Goal: Use online tool/utility: Utilize a website feature to perform a specific function

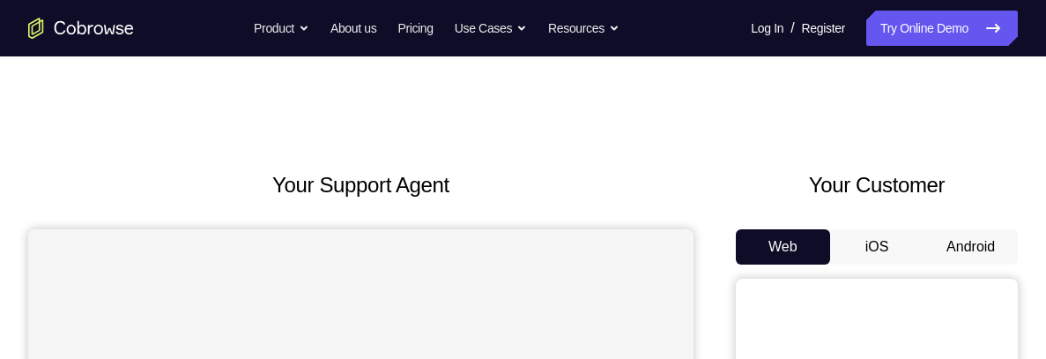
click at [962, 233] on button "Android" at bounding box center [970, 246] width 94 height 35
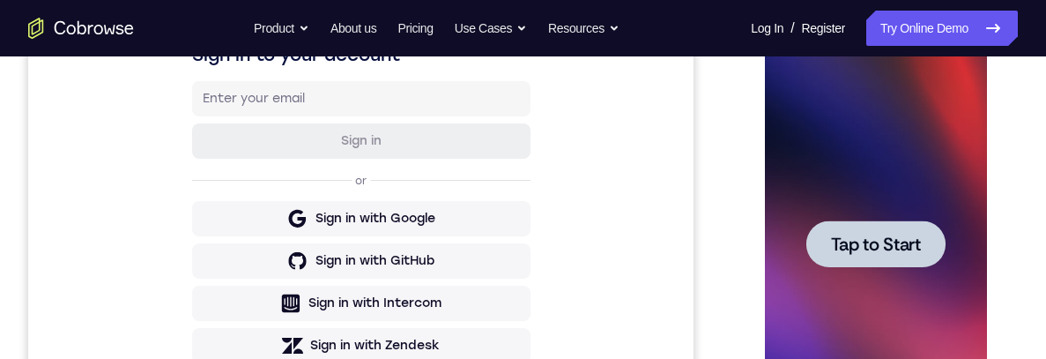
click at [872, 240] on span "Tap to Start" at bounding box center [875, 244] width 90 height 18
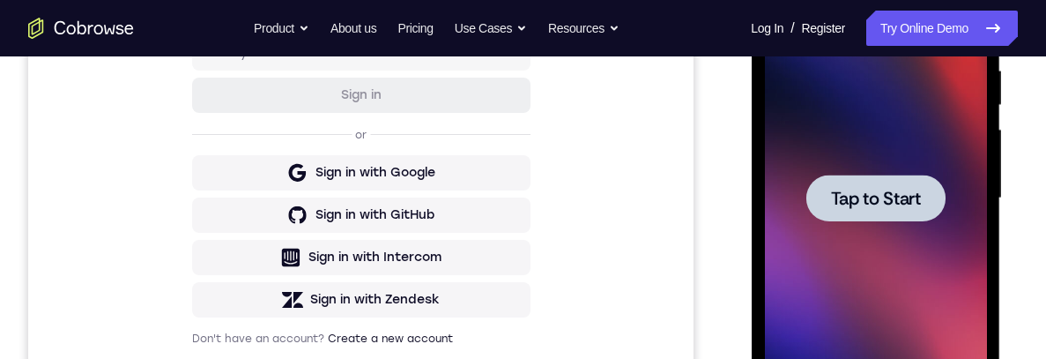
scroll to position [287, 0]
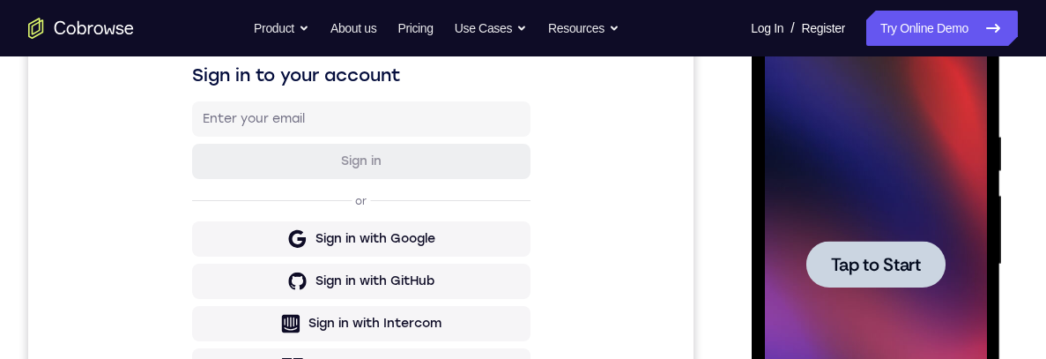
click at [906, 251] on div at bounding box center [874, 264] width 139 height 47
click at [885, 263] on span "Tap to Start" at bounding box center [875, 265] width 90 height 18
click at [998, 308] on div "Tap to Start" at bounding box center [875, 266] width 249 height 525
click at [997, 324] on div "Tap to Start" at bounding box center [875, 266] width 249 height 525
click at [868, 286] on div at bounding box center [874, 264] width 139 height 47
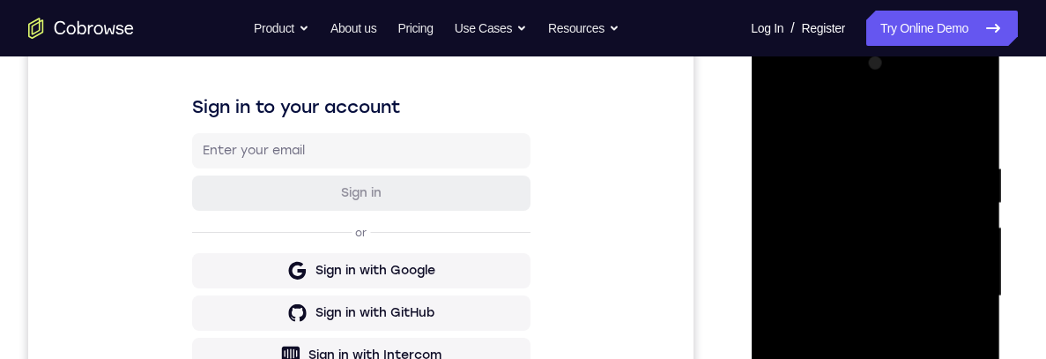
scroll to position [437, 0]
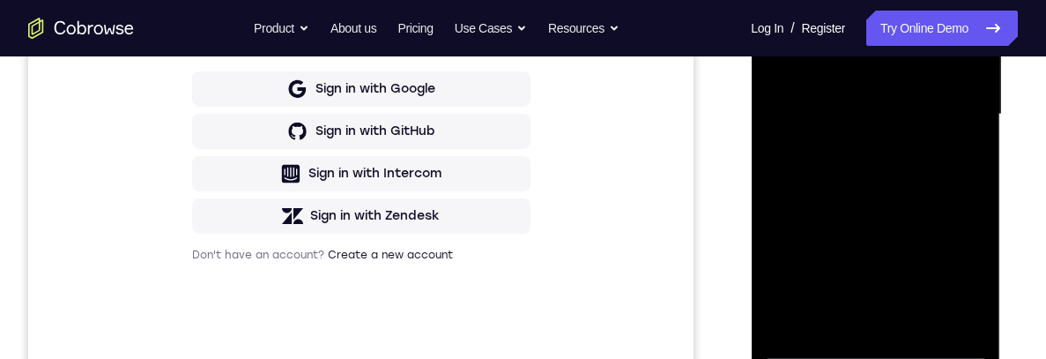
click at [879, 345] on div at bounding box center [875, 114] width 222 height 493
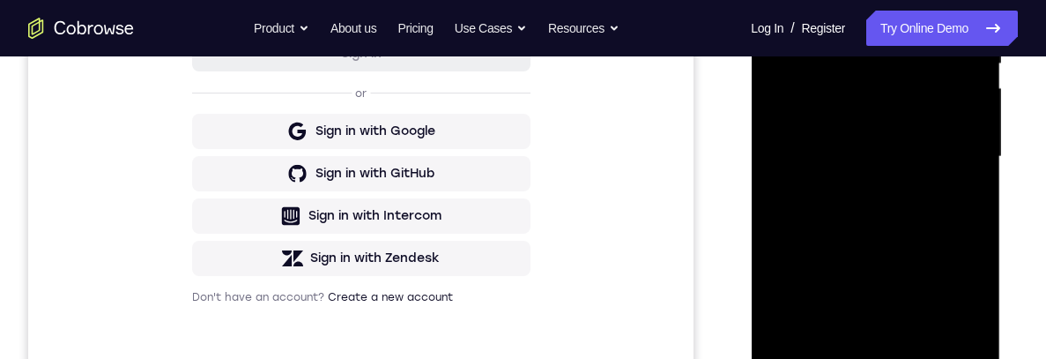
scroll to position [332, 0]
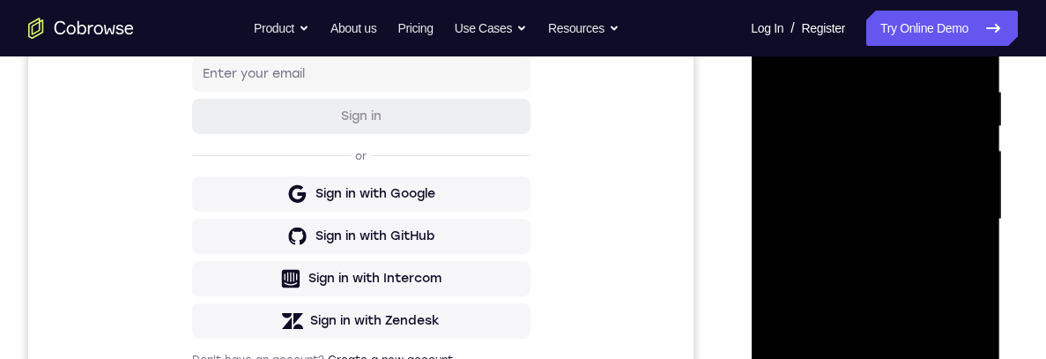
click at [808, 196] on div at bounding box center [875, 219] width 222 height 493
click at [889, 235] on div at bounding box center [875, 219] width 222 height 493
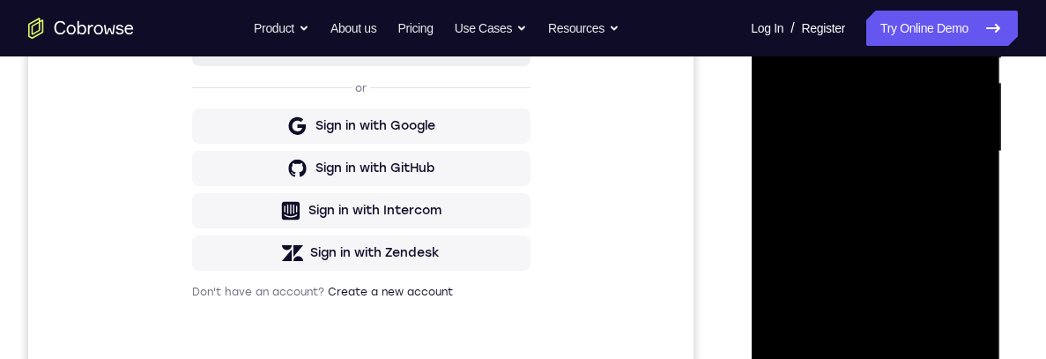
scroll to position [440, 0]
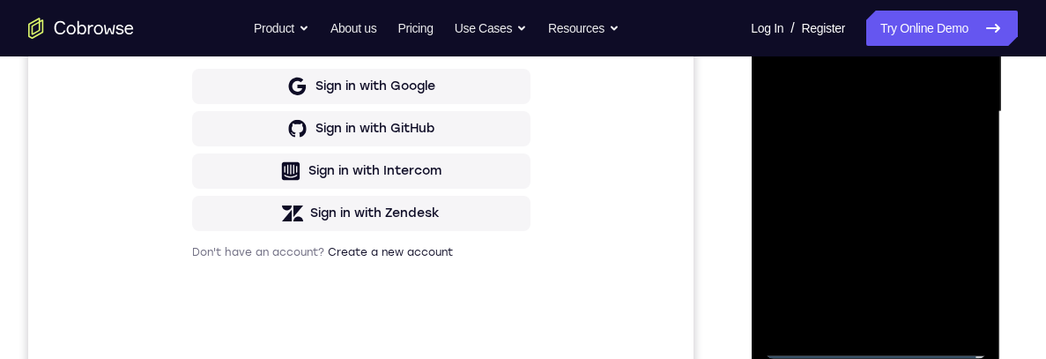
click at [900, 311] on div at bounding box center [875, 111] width 222 height 493
click at [875, 317] on div at bounding box center [875, 111] width 222 height 493
click at [954, 135] on div at bounding box center [875, 111] width 222 height 493
click at [867, 48] on div at bounding box center [875, 111] width 222 height 493
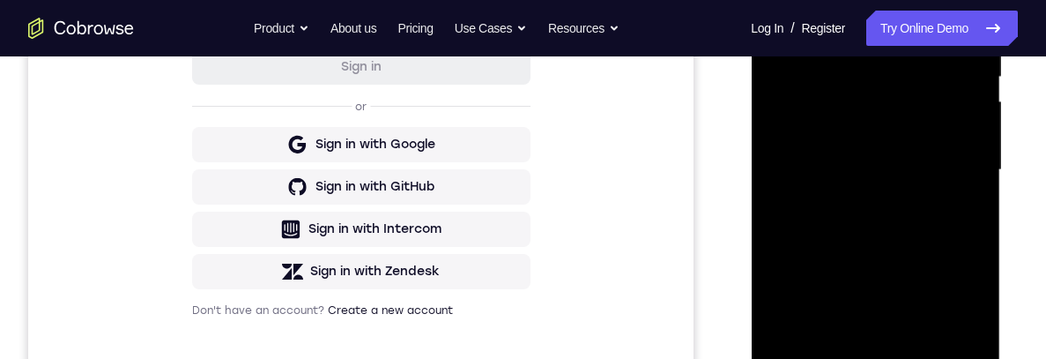
scroll to position [309, 0]
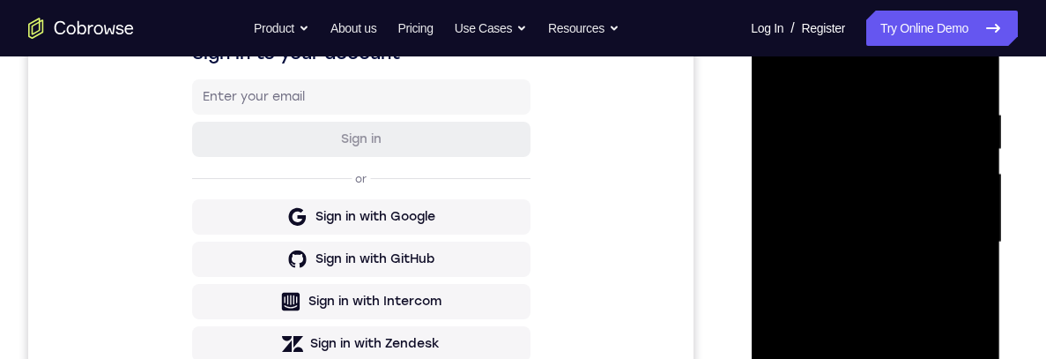
click at [890, 136] on div at bounding box center [875, 242] width 222 height 493
click at [890, 174] on div at bounding box center [875, 242] width 222 height 493
click at [952, 286] on div at bounding box center [875, 242] width 222 height 493
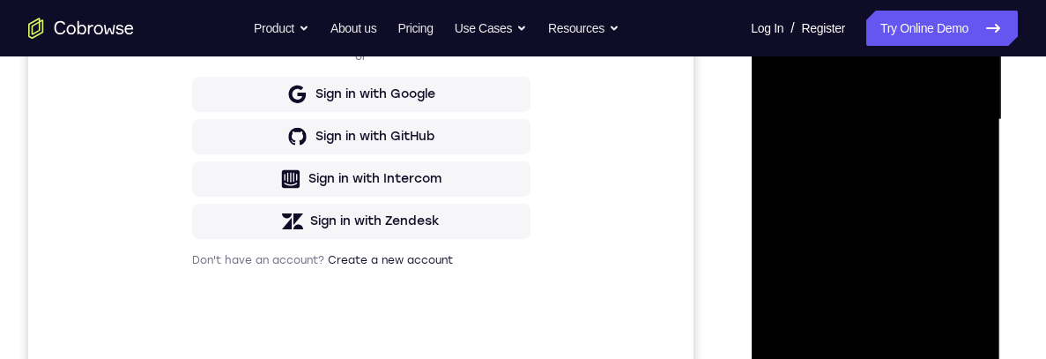
click at [954, 314] on div at bounding box center [875, 119] width 222 height 493
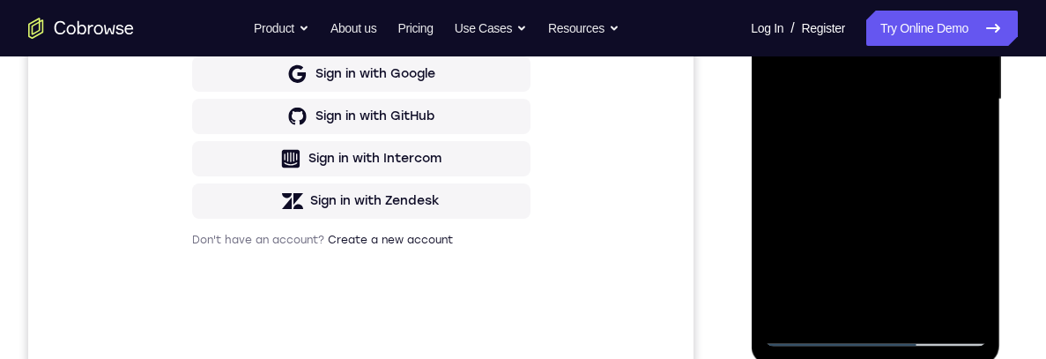
click at [950, 301] on div at bounding box center [875, 99] width 222 height 493
click at [901, 308] on div at bounding box center [875, 99] width 222 height 493
click at [960, 82] on div at bounding box center [875, 99] width 222 height 493
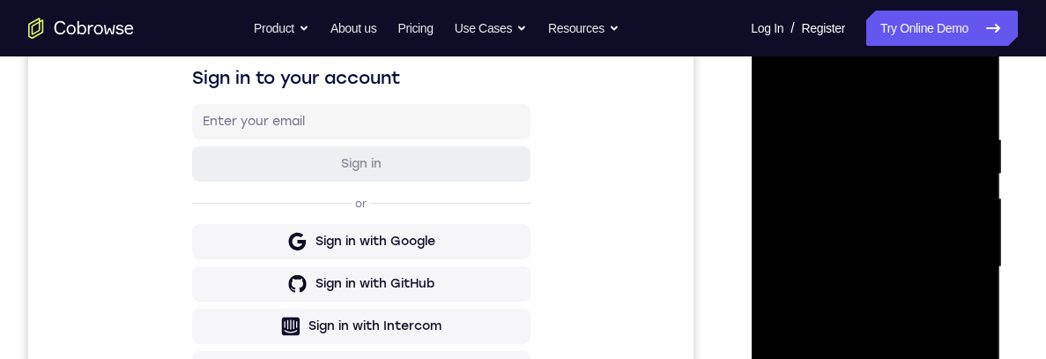
scroll to position [335, 0]
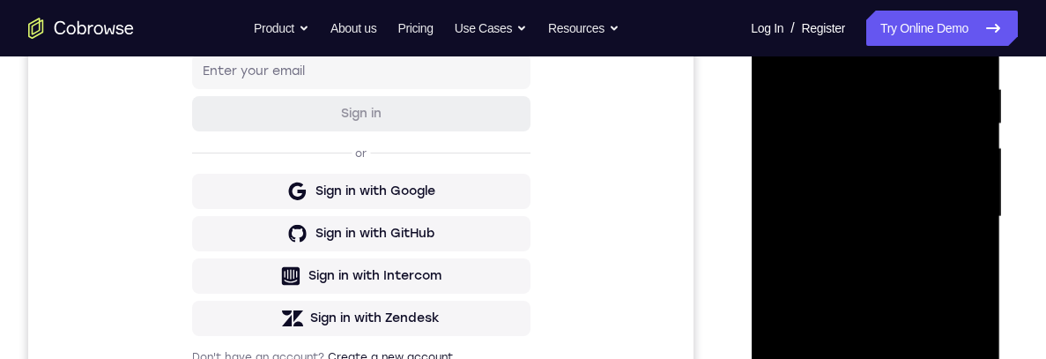
click at [923, 167] on div at bounding box center [875, 216] width 222 height 493
click at [922, 158] on div at bounding box center [875, 216] width 222 height 493
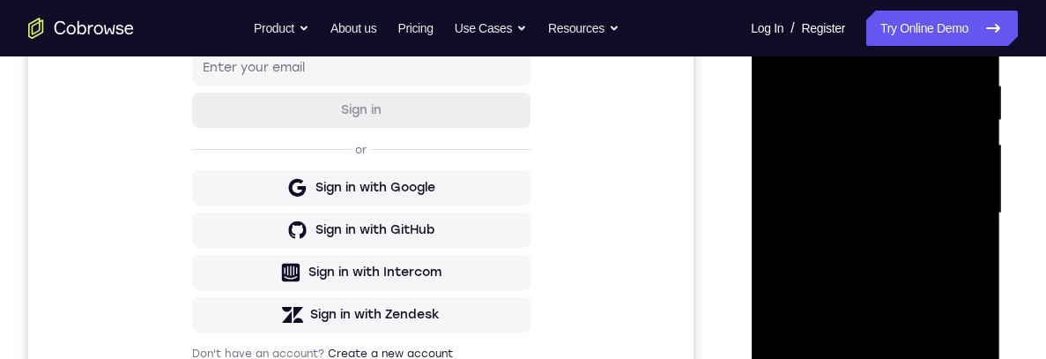
scroll to position [255, 0]
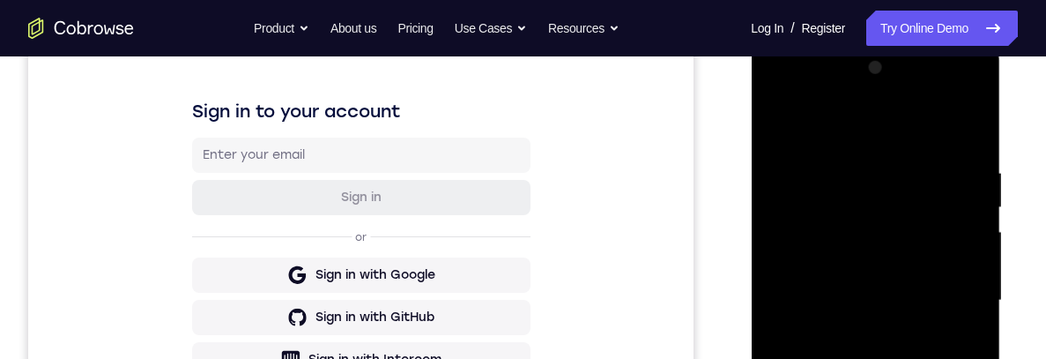
scroll to position [286, 0]
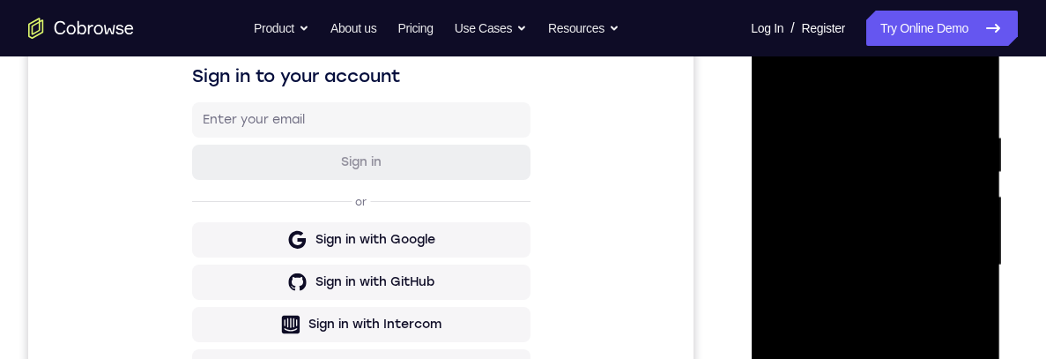
click at [782, 62] on div at bounding box center [875, 265] width 222 height 493
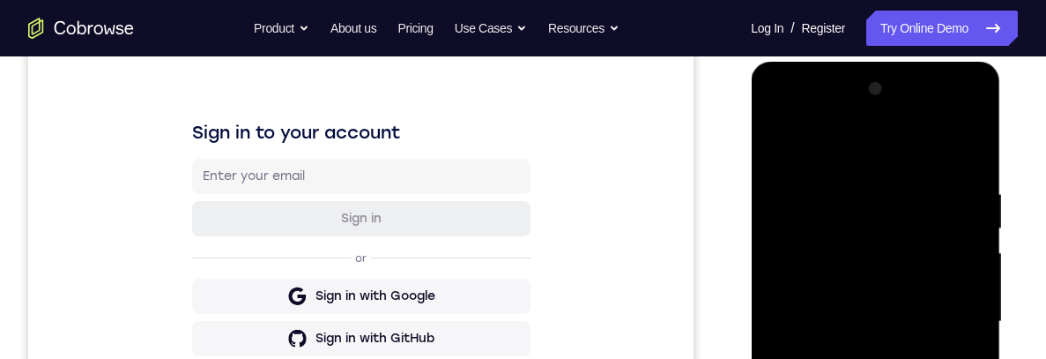
scroll to position [214, 0]
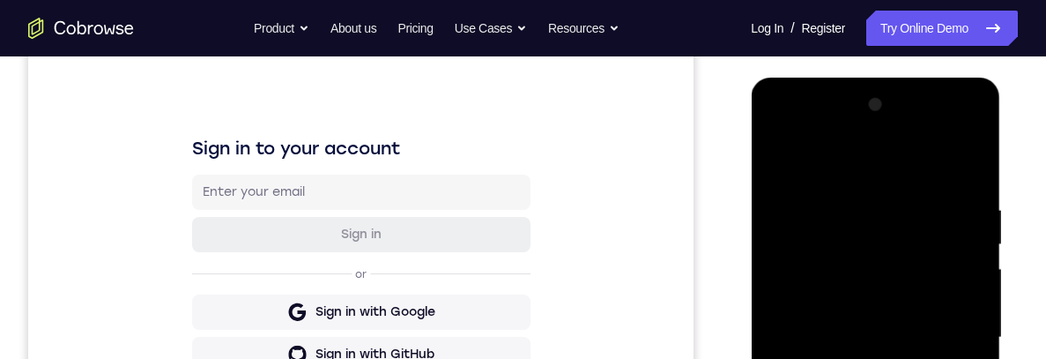
click at [784, 133] on div at bounding box center [875, 337] width 222 height 493
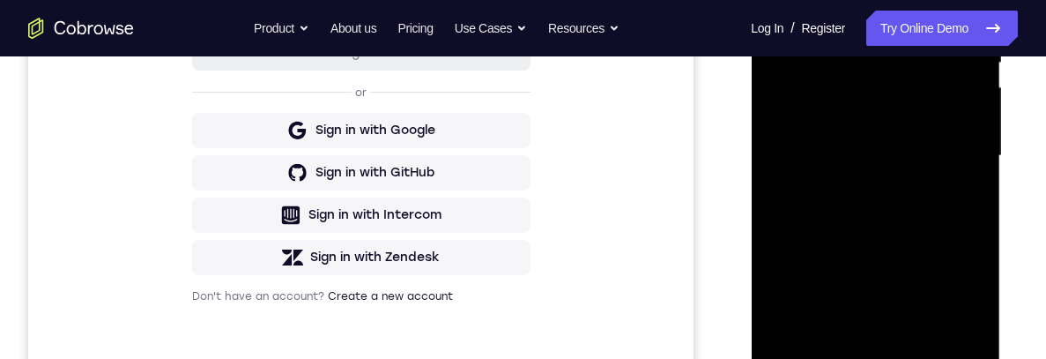
scroll to position [397, 0]
click at [914, 160] on div at bounding box center [875, 154] width 222 height 493
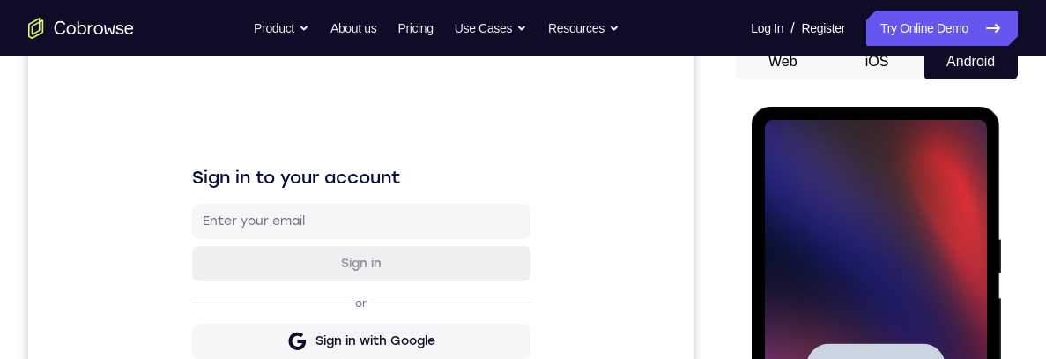
scroll to position [183, 0]
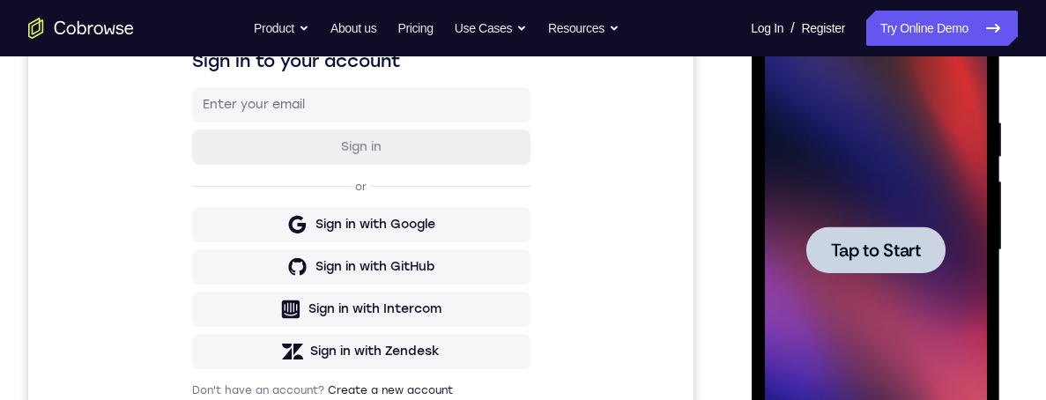
scroll to position [300, 0]
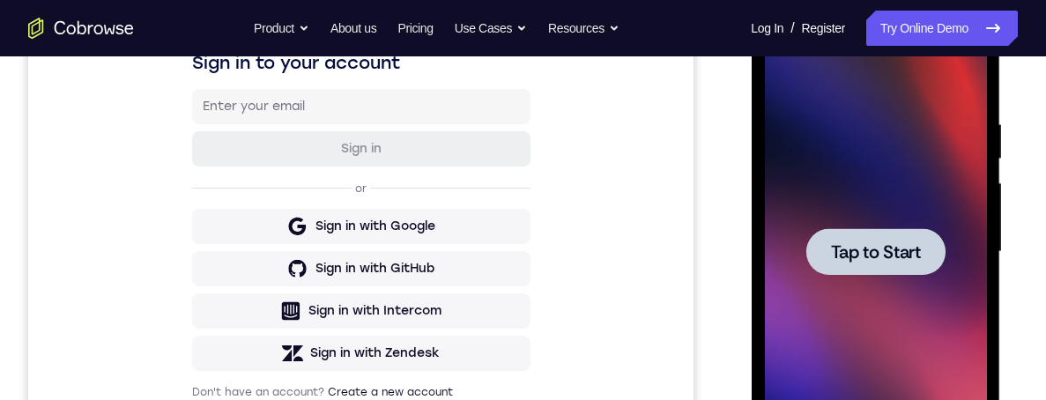
click at [872, 258] on span "Tap to Start" at bounding box center [875, 252] width 90 height 18
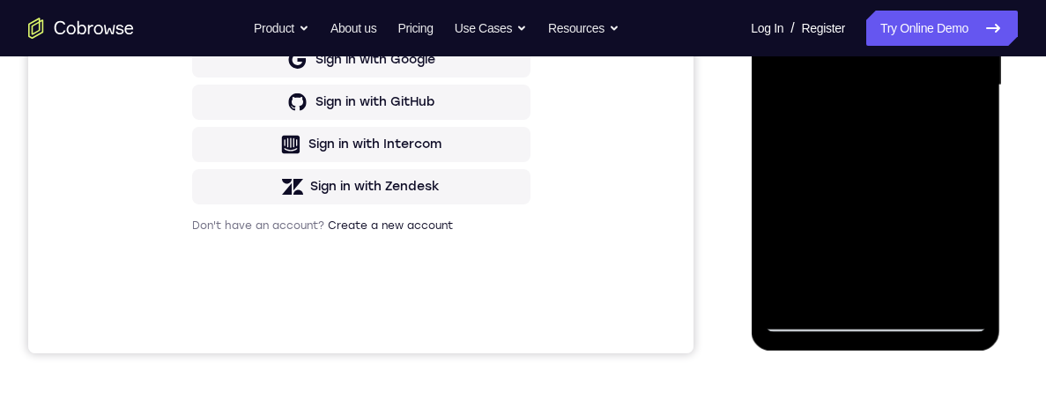
scroll to position [502, 0]
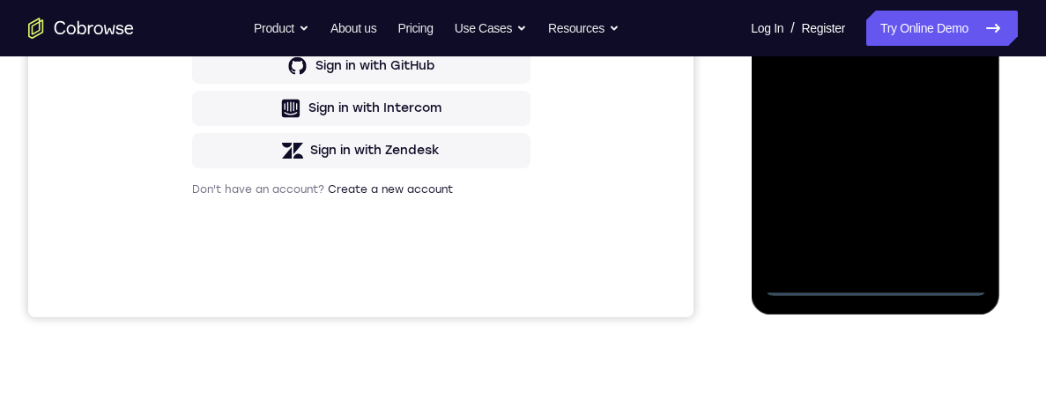
click at [873, 285] on div at bounding box center [875, 49] width 222 height 493
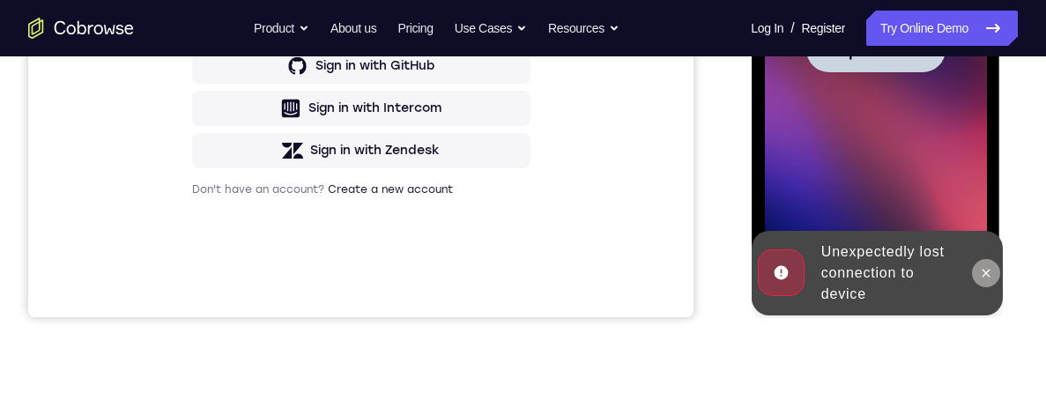
click at [978, 278] on icon at bounding box center [985, 273] width 14 height 14
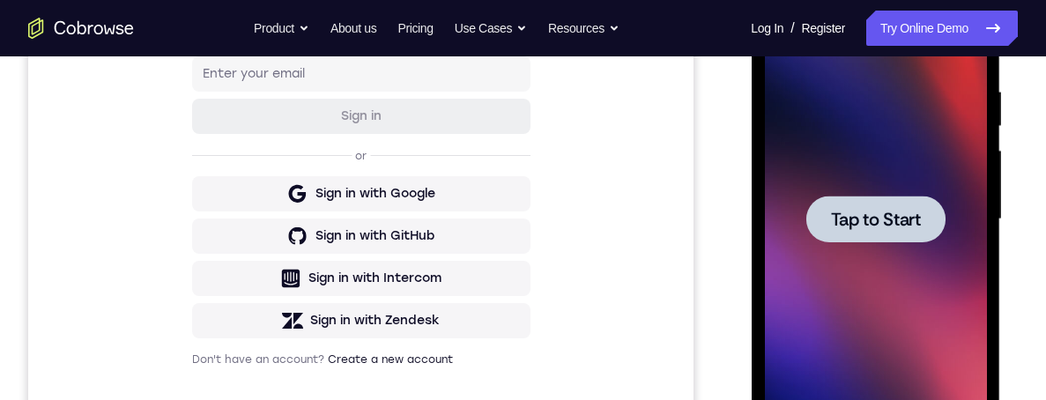
click at [885, 225] on span "Tap to Start" at bounding box center [875, 220] width 90 height 18
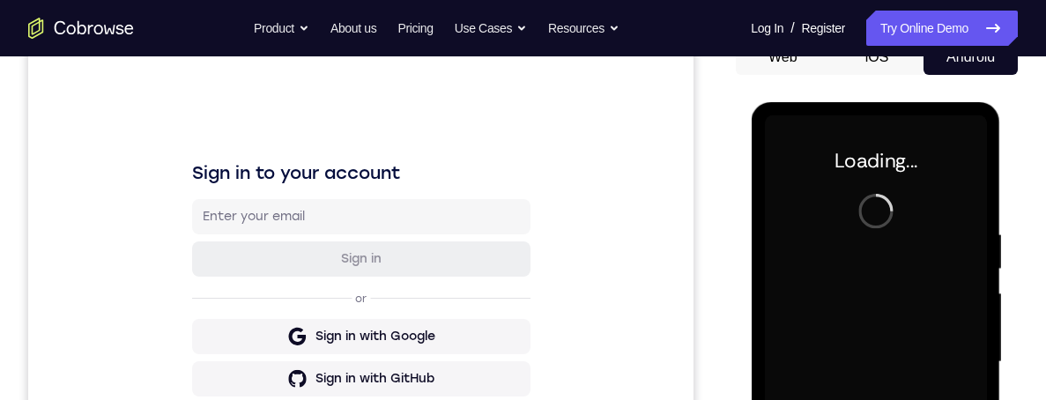
scroll to position [80, 0]
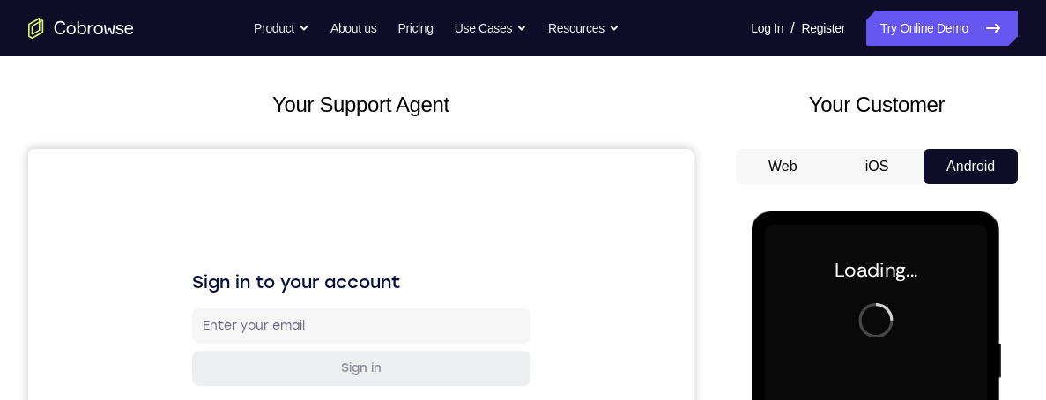
drag, startPoint x: 885, startPoint y: 162, endPoint x: 157, endPoint y: 1, distance: 745.5
click at [885, 162] on button "iOS" at bounding box center [877, 166] width 94 height 35
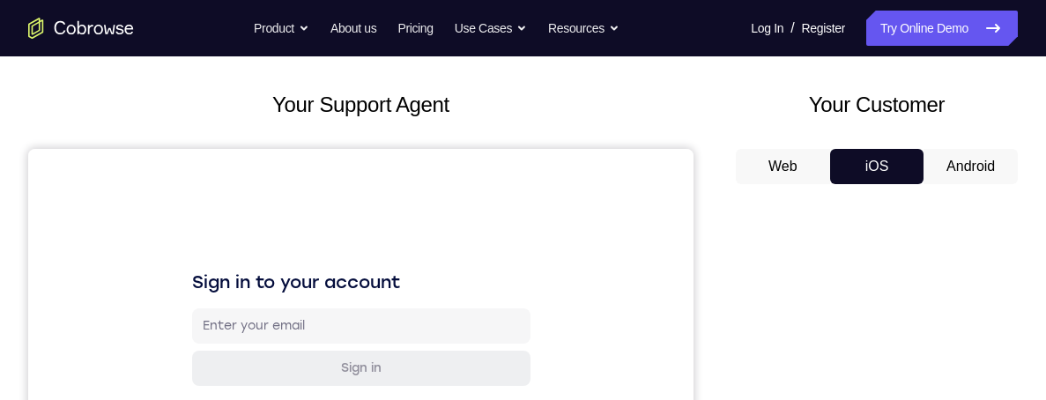
click at [956, 173] on button "Android" at bounding box center [970, 166] width 94 height 35
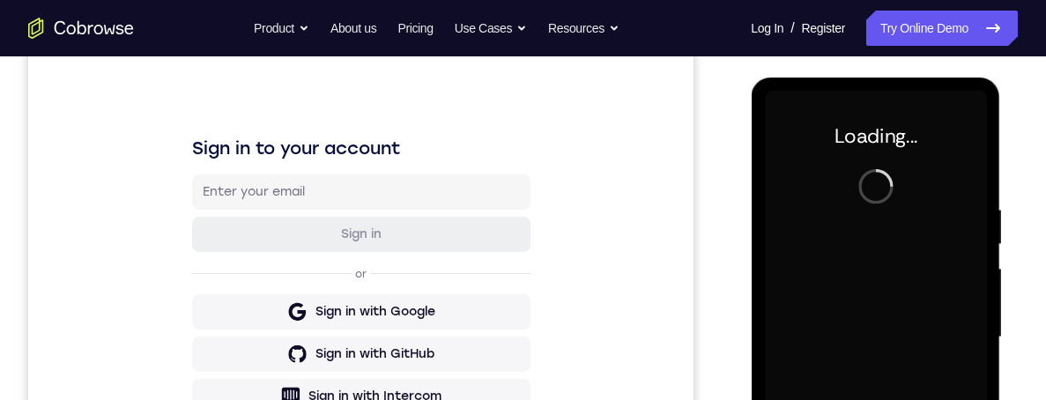
scroll to position [232, 0]
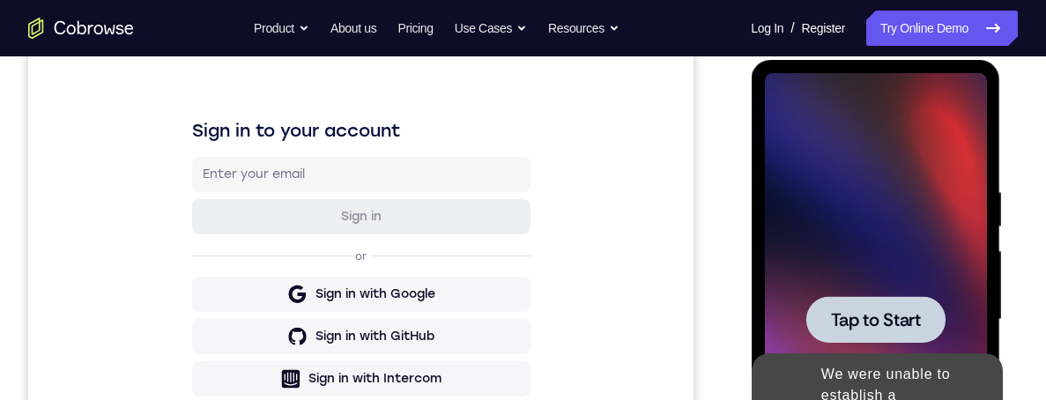
click at [901, 315] on span "Tap to Start" at bounding box center [875, 320] width 90 height 18
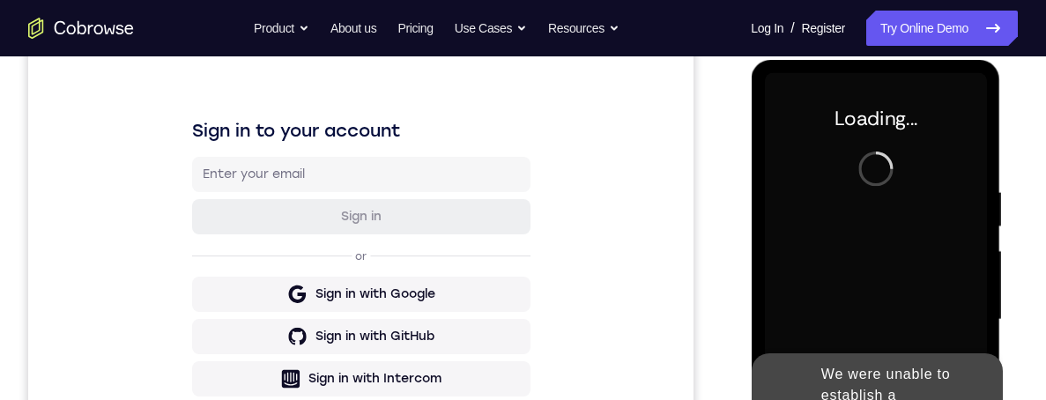
scroll to position [417, 0]
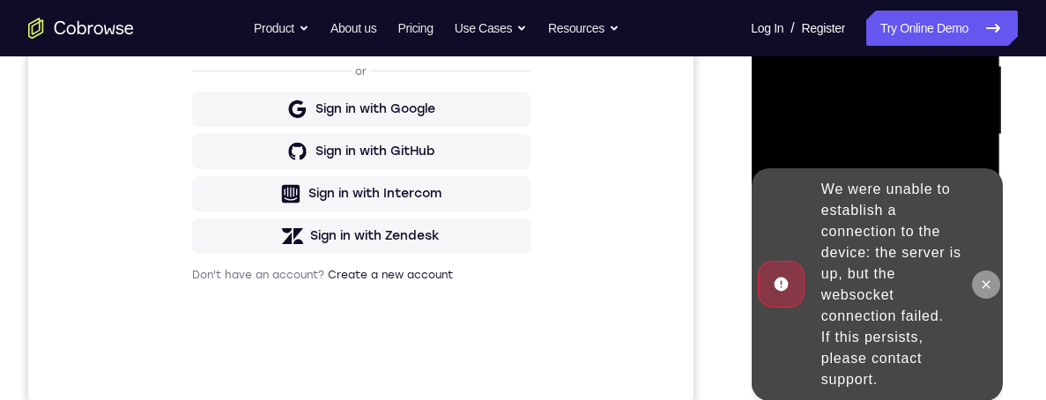
click at [984, 286] on icon at bounding box center [985, 285] width 14 height 14
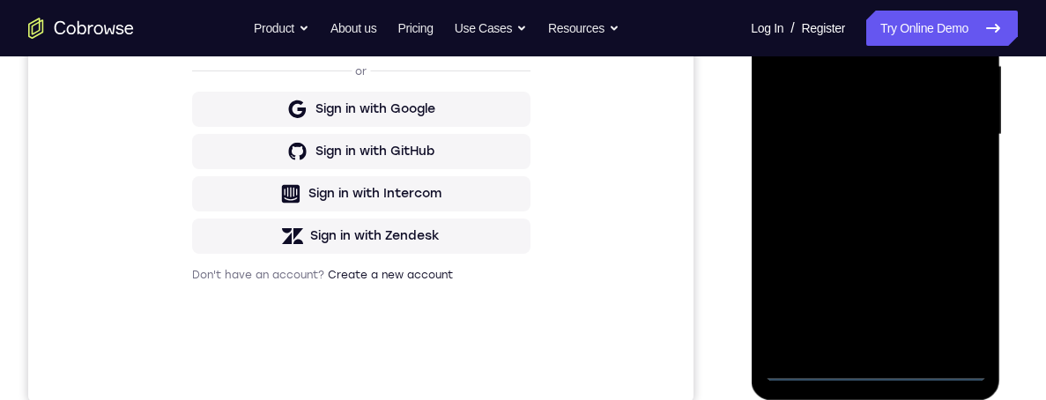
scroll to position [396, 0]
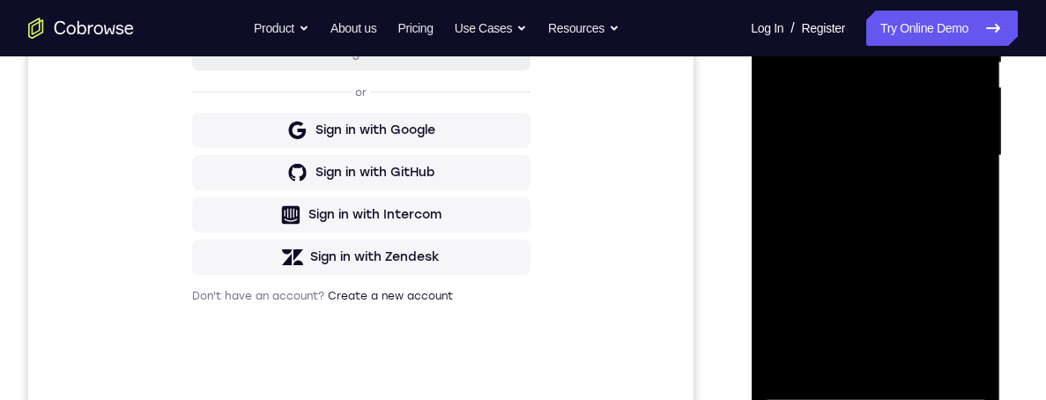
click at [871, 358] on div at bounding box center [875, 155] width 222 height 493
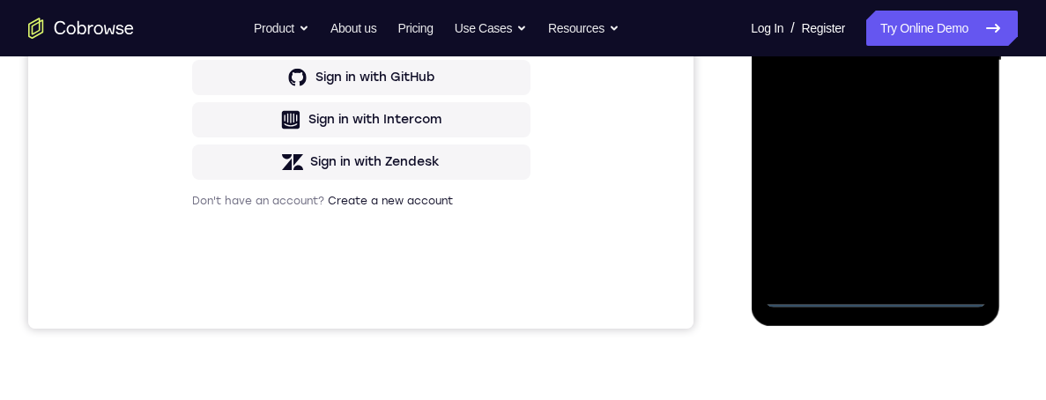
scroll to position [326, 0]
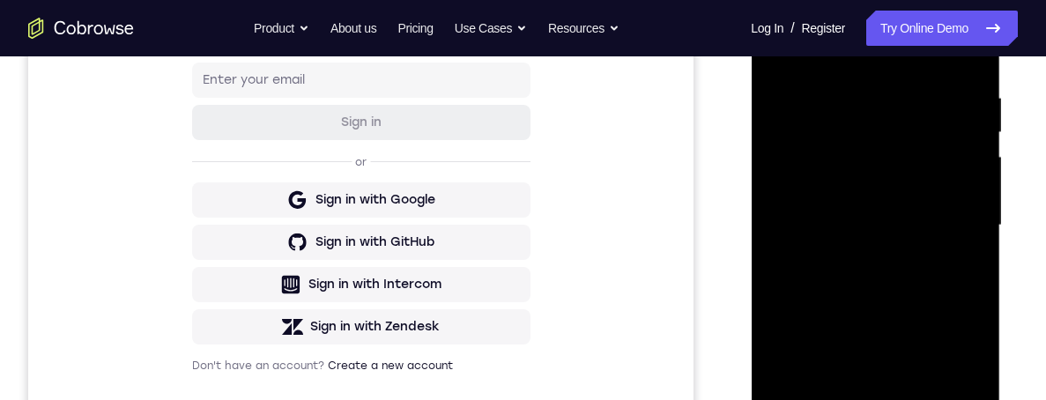
click at [945, 274] on div at bounding box center [875, 225] width 222 height 493
drag, startPoint x: 902, startPoint y: 374, endPoint x: 960, endPoint y: 159, distance: 222.7
click at [963, 149] on div at bounding box center [875, 225] width 222 height 493
drag, startPoint x: 927, startPoint y: 314, endPoint x: 968, endPoint y: 141, distance: 177.6
click at [968, 141] on div at bounding box center [875, 225] width 222 height 493
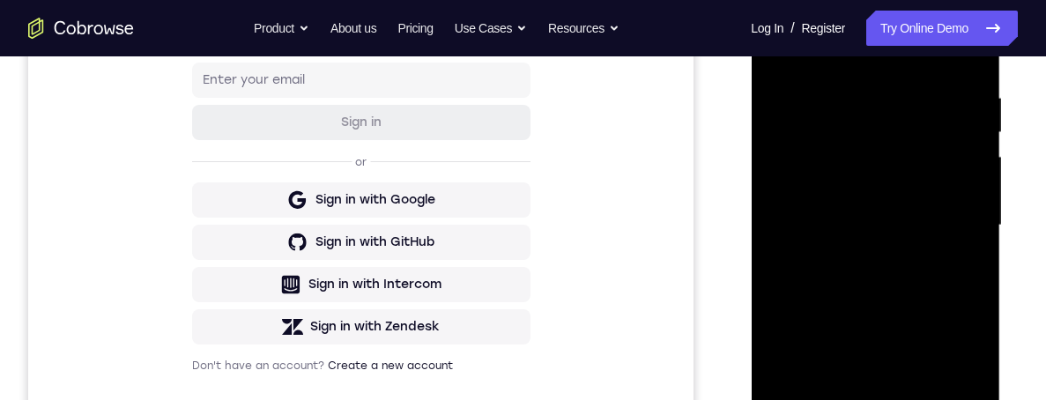
click at [807, 209] on div at bounding box center [875, 225] width 222 height 493
click at [849, 235] on div at bounding box center [875, 225] width 222 height 493
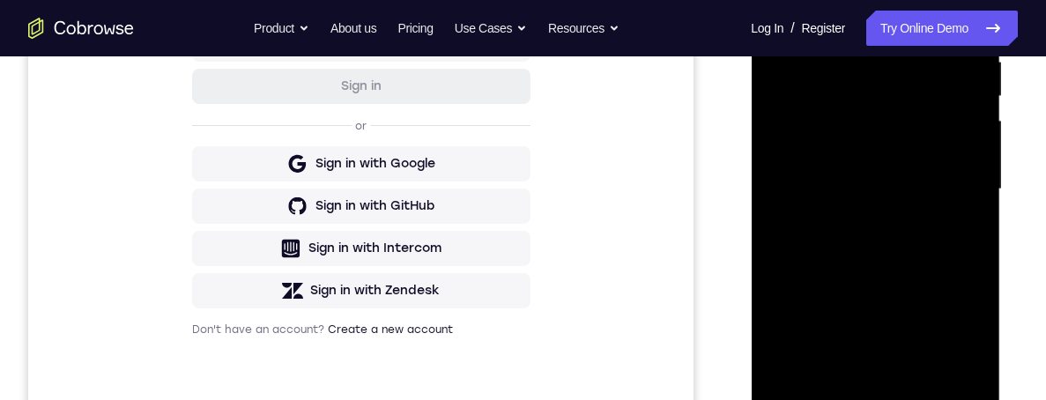
click at [867, 358] on div at bounding box center [875, 189] width 222 height 493
click at [864, 122] on div at bounding box center [875, 189] width 222 height 493
click at [860, 78] on div at bounding box center [875, 189] width 222 height 493
click at [829, 130] on div at bounding box center [875, 189] width 222 height 493
click at [948, 234] on div at bounding box center [875, 189] width 222 height 493
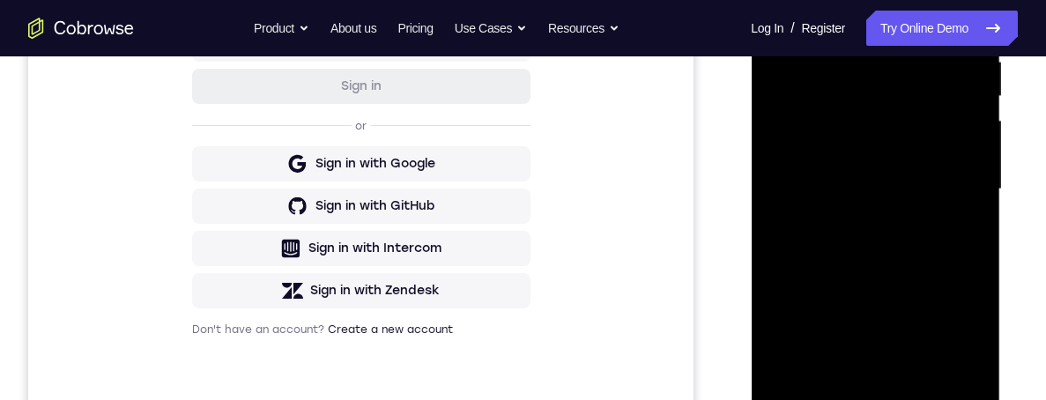
click at [947, 227] on div at bounding box center [875, 189] width 222 height 493
click at [949, 358] on div at bounding box center [875, 189] width 222 height 493
click at [950, 358] on div at bounding box center [875, 189] width 222 height 493
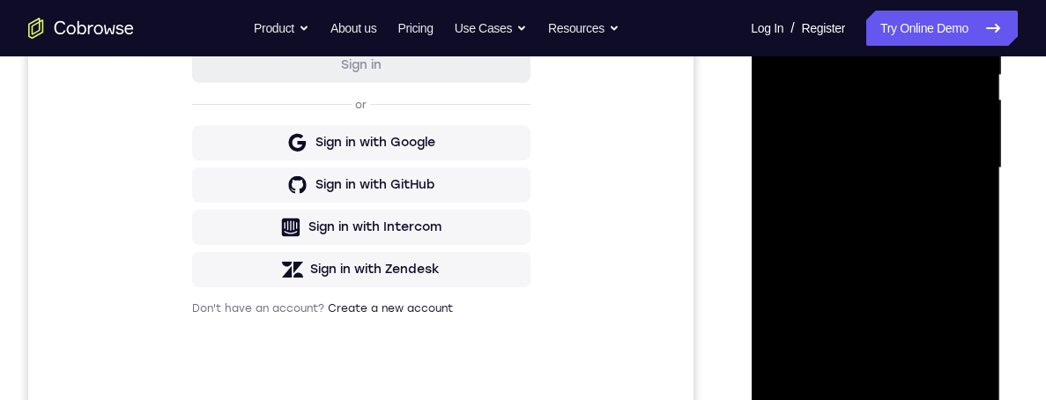
click at [886, 358] on div at bounding box center [875, 168] width 222 height 493
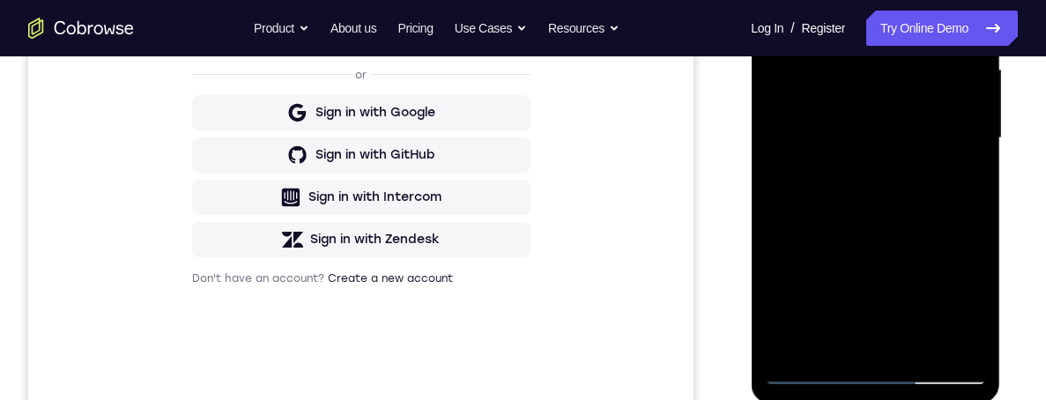
scroll to position [309, 0]
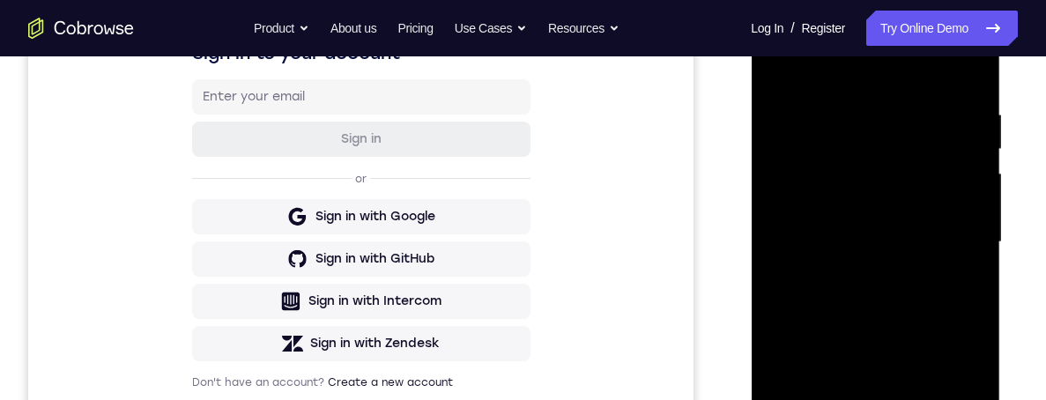
click at [959, 237] on div at bounding box center [875, 242] width 222 height 493
click at [900, 82] on div at bounding box center [875, 242] width 222 height 493
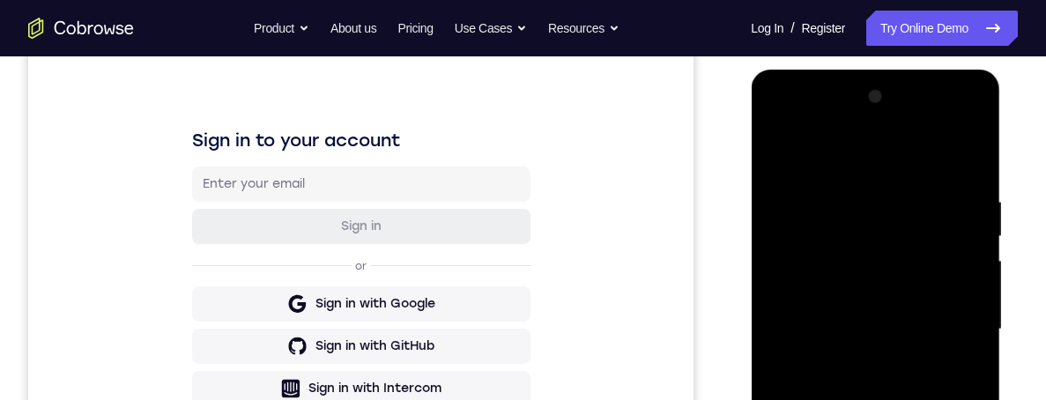
click at [776, 125] on div at bounding box center [875, 329] width 222 height 493
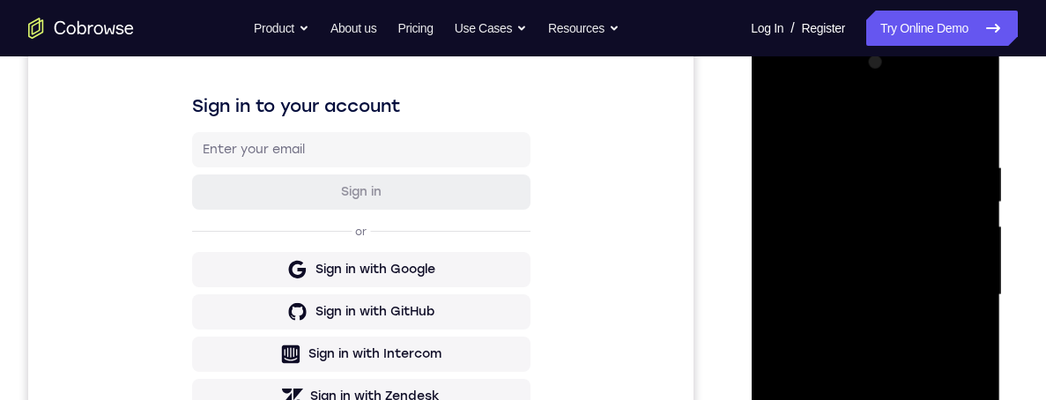
scroll to position [187, 0]
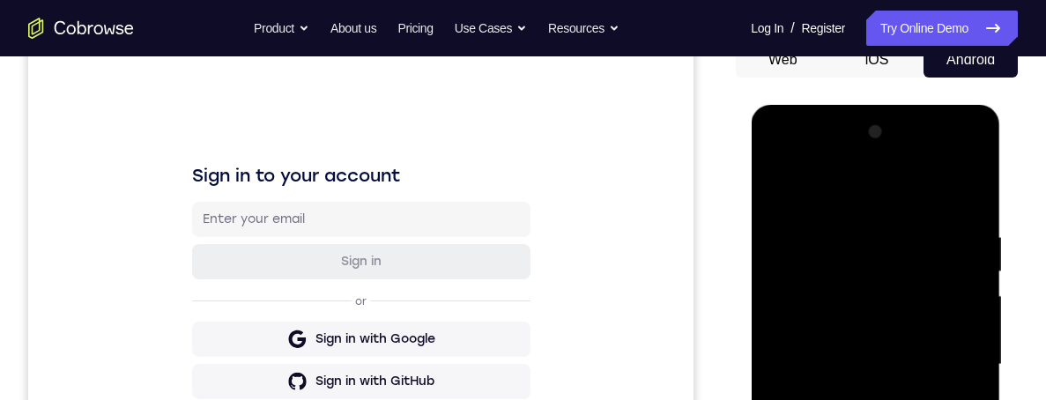
click at [963, 248] on div at bounding box center [875, 364] width 222 height 493
click at [867, 159] on div at bounding box center [875, 364] width 222 height 493
click at [910, 297] on div at bounding box center [875, 364] width 222 height 493
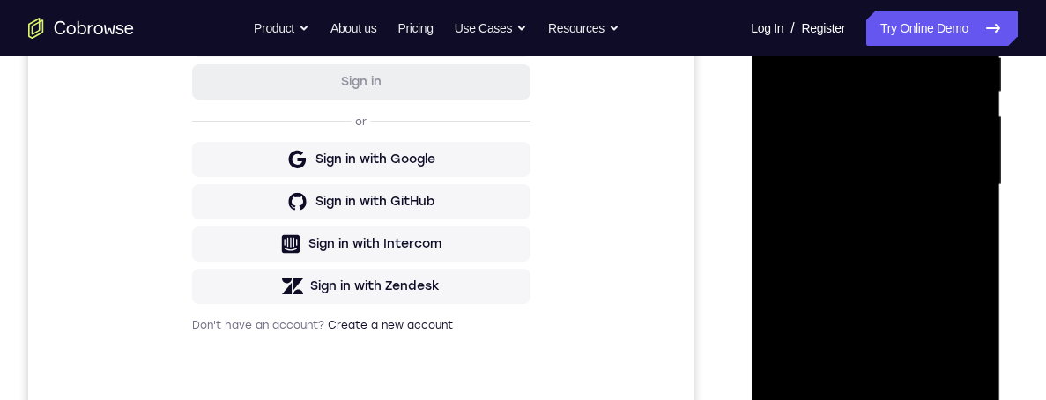
scroll to position [325, 0]
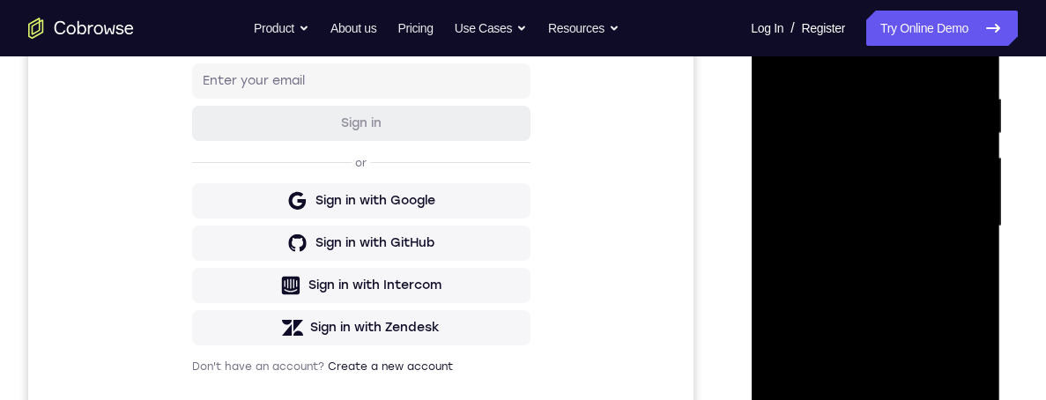
click at [786, 157] on div at bounding box center [875, 226] width 222 height 493
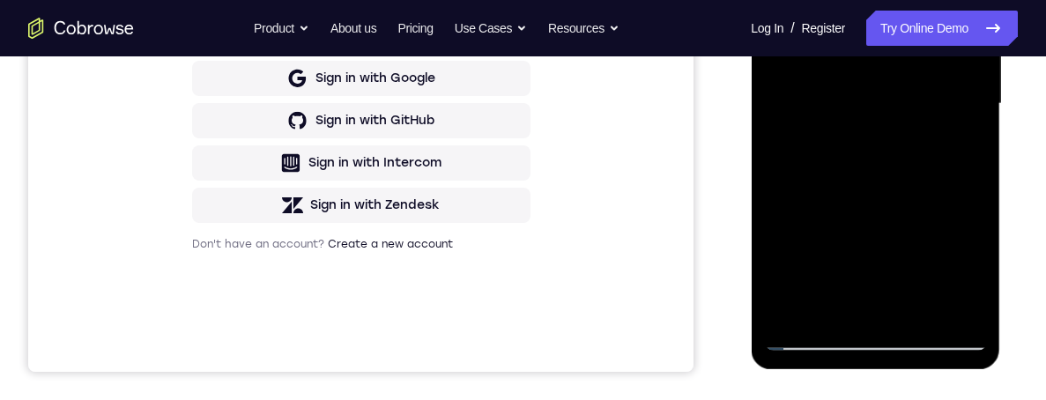
scroll to position [432, 0]
